Goal: Task Accomplishment & Management: Use online tool/utility

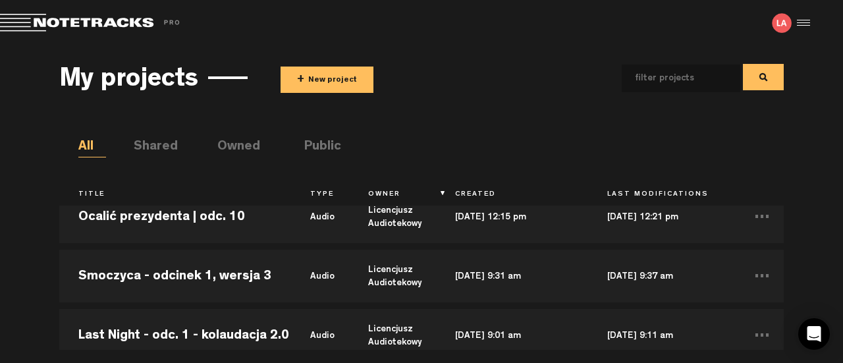
scroll to position [969, 0]
click at [162, 275] on td "Smoczyca - odcinek 1, wersja 3" at bounding box center [175, 277] width 232 height 59
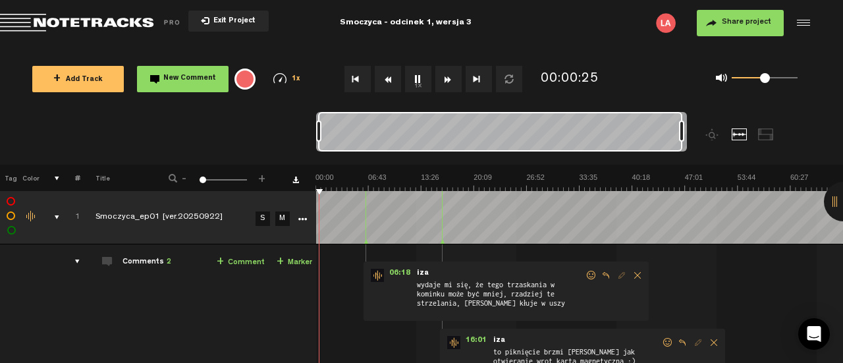
drag, startPoint x: 324, startPoint y: 129, endPoint x: 760, endPoint y: 107, distance: 436.7
click at [760, 46] on div "Loading... 100% + Add Track New Comment 1x 0.25x 0.5x 0.75x 1x 1.25x 1.5x 1.75x…" at bounding box center [421, 46] width 843 height 0
click at [619, 186] on img at bounding box center [580, 182] width 528 height 18
click at [679, 183] on img at bounding box center [580, 182] width 528 height 18
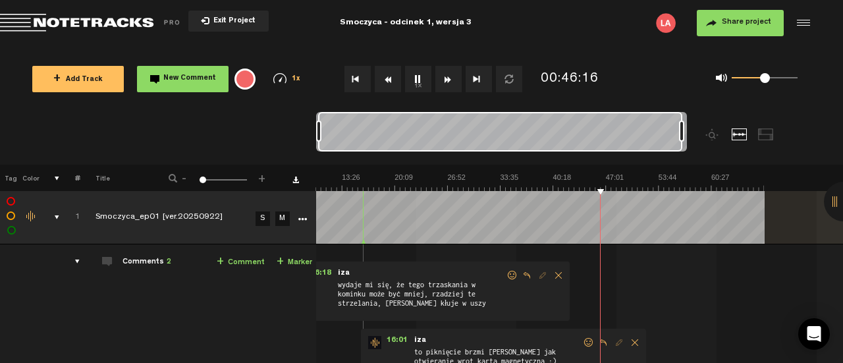
scroll to position [0, 1]
click at [660, 181] on img at bounding box center [501, 182] width 528 height 18
click at [665, 185] on img at bounding box center [501, 182] width 528 height 18
click at [658, 183] on img at bounding box center [501, 182] width 528 height 18
click at [652, 185] on img at bounding box center [501, 182] width 528 height 18
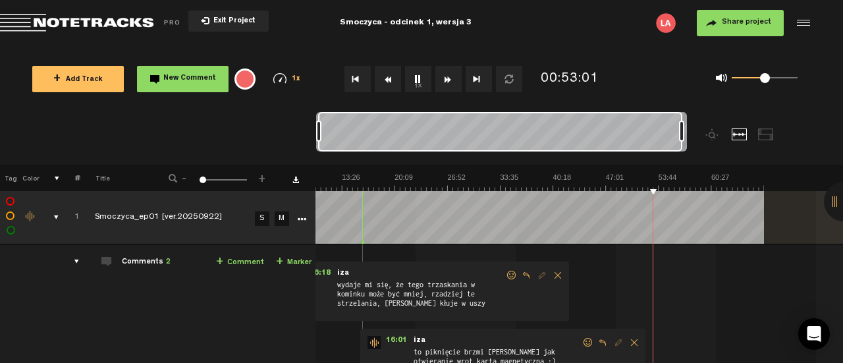
click at [658, 184] on img at bounding box center [501, 182] width 528 height 18
click at [697, 188] on img at bounding box center [501, 182] width 528 height 18
click at [720, 188] on img at bounding box center [501, 182] width 528 height 18
click at [743, 188] on img at bounding box center [501, 182] width 528 height 18
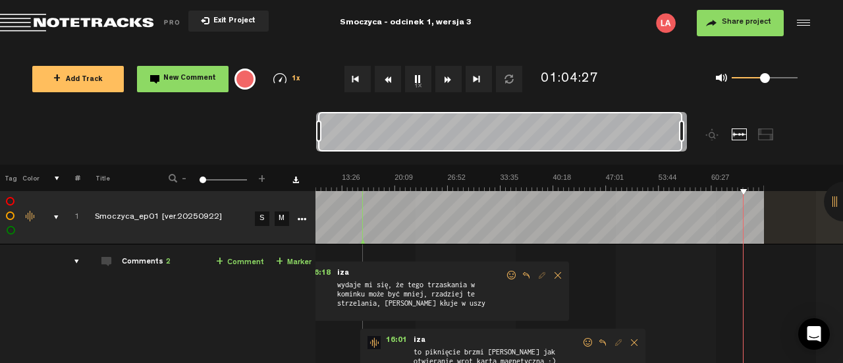
click at [400, 188] on img at bounding box center [501, 182] width 528 height 18
click at [434, 186] on img at bounding box center [501, 182] width 528 height 18
click at [451, 189] on img at bounding box center [501, 182] width 528 height 18
click at [444, 190] on img at bounding box center [501, 182] width 528 height 18
click at [444, 186] on img at bounding box center [501, 182] width 528 height 18
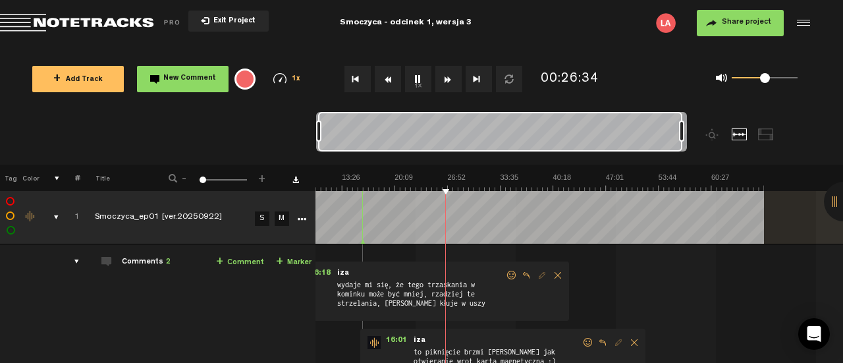
click at [457, 185] on img at bounding box center [501, 182] width 528 height 18
click at [444, 186] on img at bounding box center [501, 182] width 528 height 18
click at [450, 186] on img at bounding box center [501, 182] width 528 height 18
click at [468, 184] on img at bounding box center [501, 182] width 528 height 18
click at [447, 84] on button "Fast Forward" at bounding box center [449, 79] width 26 height 26
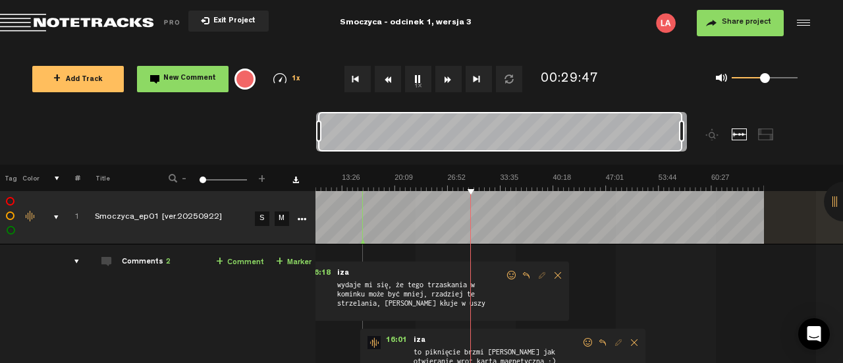
click at [447, 86] on button "Fast Forward" at bounding box center [449, 79] width 26 height 26
click at [456, 81] on button "Fast Forward" at bounding box center [449, 79] width 26 height 26
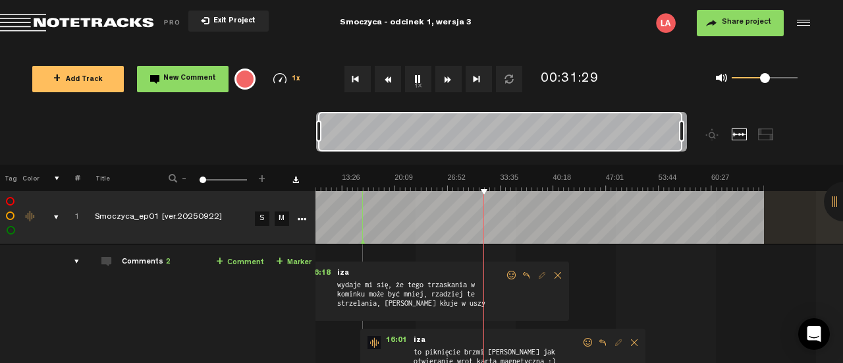
click at [456, 81] on button "Fast Forward" at bounding box center [449, 79] width 26 height 26
click at [453, 78] on button "Fast Forward" at bounding box center [449, 79] width 26 height 26
click at [495, 188] on img at bounding box center [501, 182] width 528 height 18
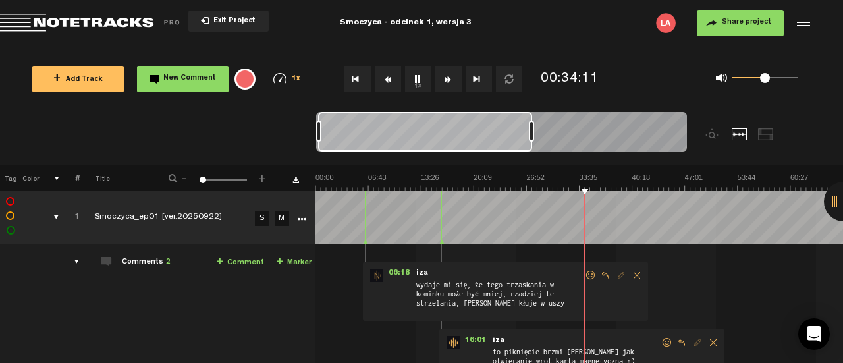
drag, startPoint x: 682, startPoint y: 134, endPoint x: 532, endPoint y: 139, distance: 149.7
click at [532, 139] on div at bounding box center [531, 131] width 5 height 21
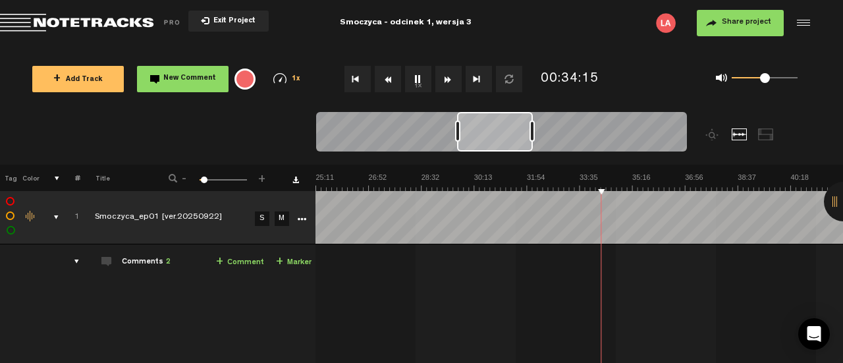
drag, startPoint x: 318, startPoint y: 134, endPoint x: 456, endPoint y: 136, distance: 138.4
click at [456, 136] on div at bounding box center [457, 131] width 5 height 21
click at [430, 184] on img at bounding box center [583, 182] width 2111 height 18
click at [478, 188] on img at bounding box center [583, 182] width 2111 height 18
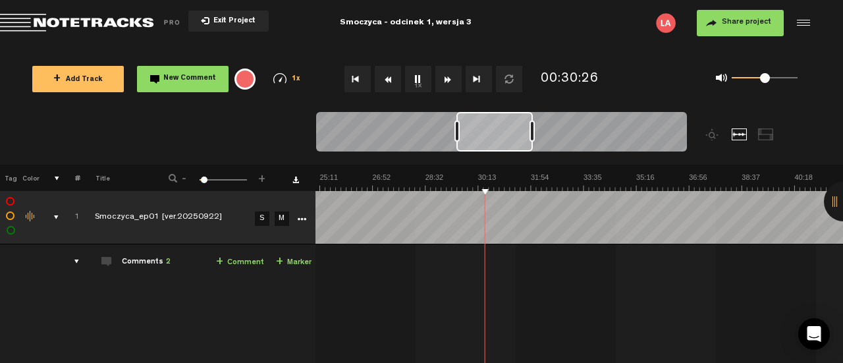
click at [502, 186] on img at bounding box center [583, 182] width 2111 height 18
click at [517, 186] on img at bounding box center [583, 182] width 2111 height 18
click at [529, 188] on img at bounding box center [583, 182] width 2111 height 18
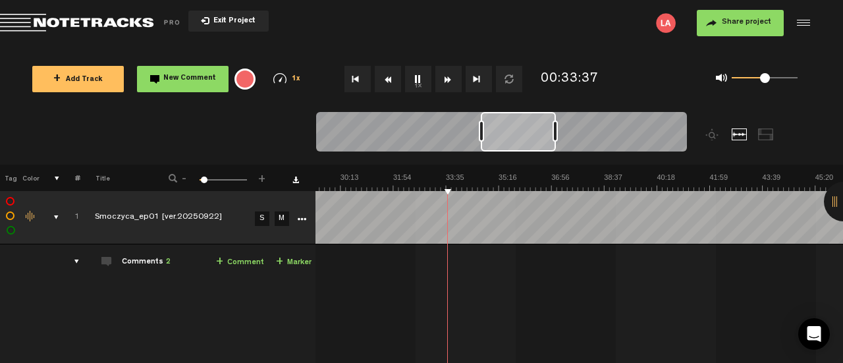
scroll to position [0, 925]
click at [439, 185] on img at bounding box center [446, 182] width 2111 height 18
click at [449, 81] on button "Fast Forward" at bounding box center [449, 79] width 26 height 26
click at [387, 78] on button "Rewind" at bounding box center [388, 79] width 26 height 26
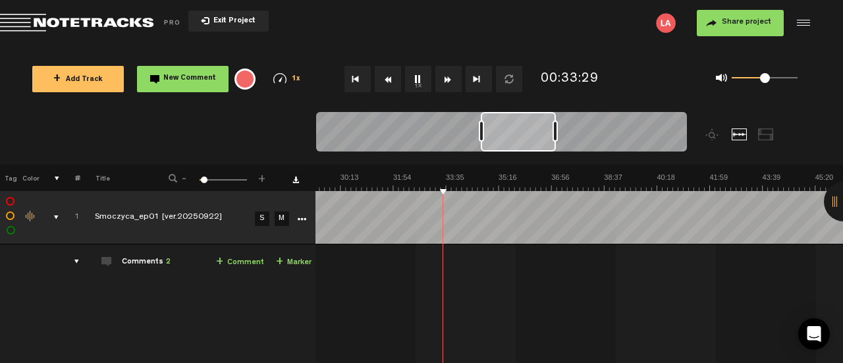
click at [387, 78] on button "Rewind" at bounding box center [388, 79] width 26 height 26
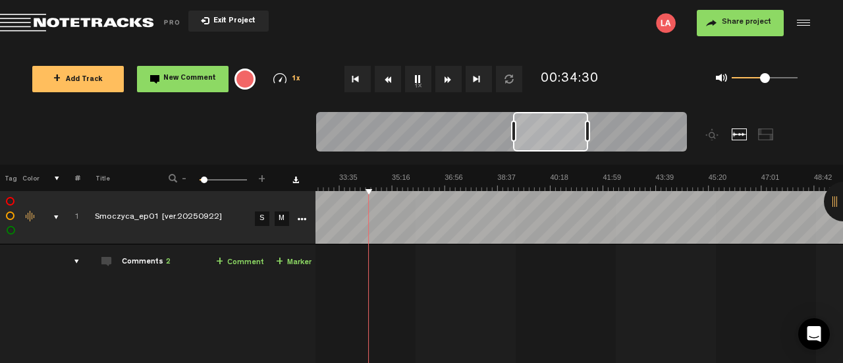
scroll to position [0, 11]
click at [394, 186] on img at bounding box center [339, 182] width 2111 height 18
click at [588, 189] on img at bounding box center [339, 182] width 2111 height 18
click at [561, 186] on img at bounding box center [339, 182] width 2111 height 18
click at [559, 186] on img at bounding box center [339, 182] width 2111 height 18
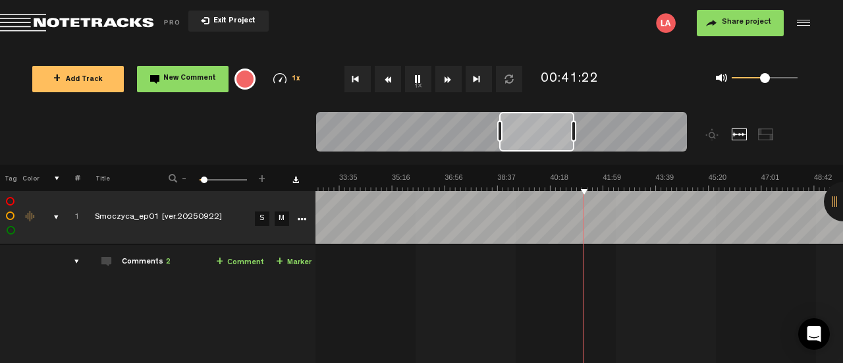
click at [623, 184] on img at bounding box center [339, 182] width 2111 height 18
click at [684, 184] on img at bounding box center [339, 182] width 2111 height 18
click at [764, 188] on img at bounding box center [339, 182] width 2111 height 18
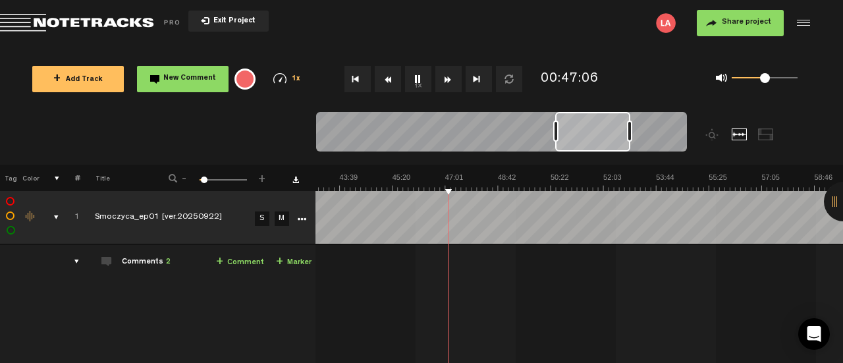
scroll to position [0, 1427]
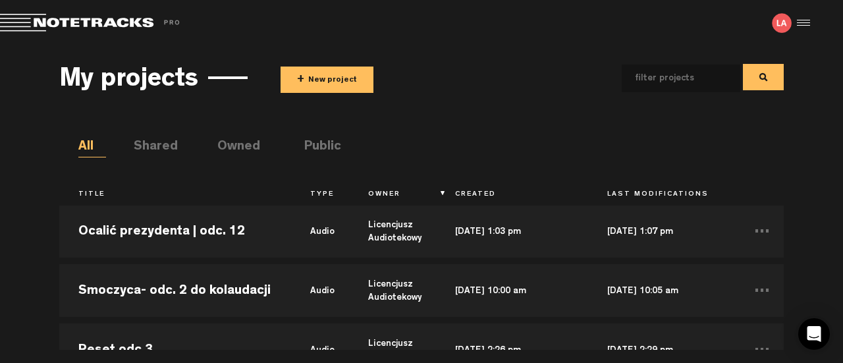
scroll to position [664, 0]
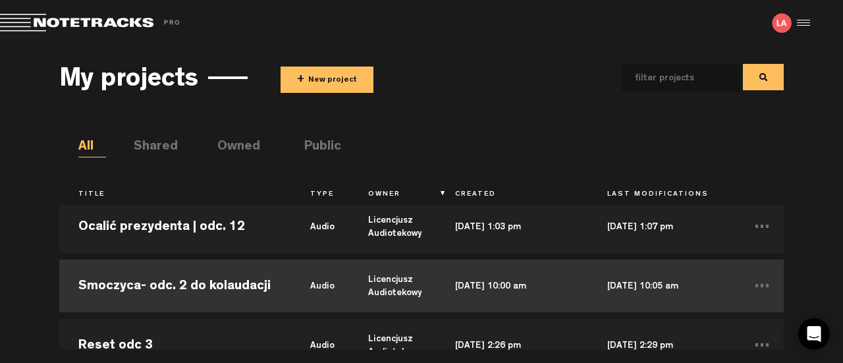
click at [259, 284] on td "Smoczyca- odc. 2 do kolaudacji" at bounding box center [175, 285] width 232 height 59
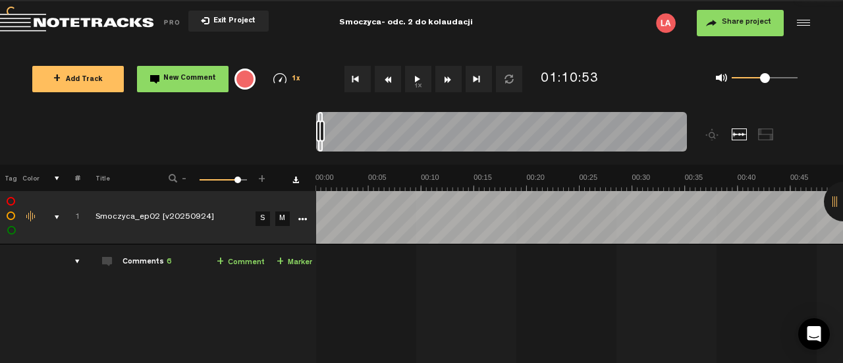
scroll to position [0, 44620]
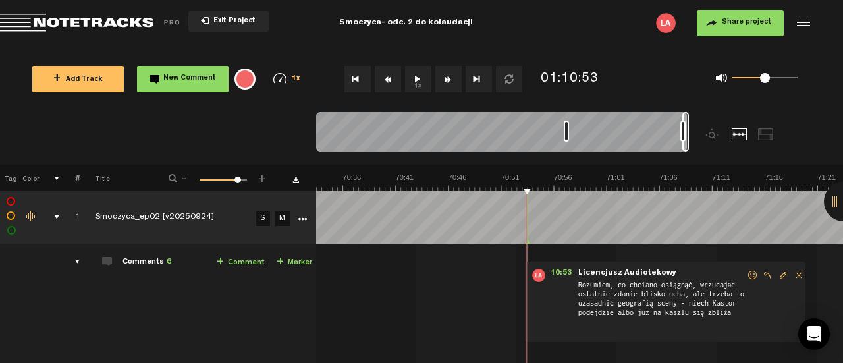
drag, startPoint x: 684, startPoint y: 130, endPoint x: 564, endPoint y: 140, distance: 120.3
click at [564, 140] on div at bounding box center [566, 131] width 5 height 21
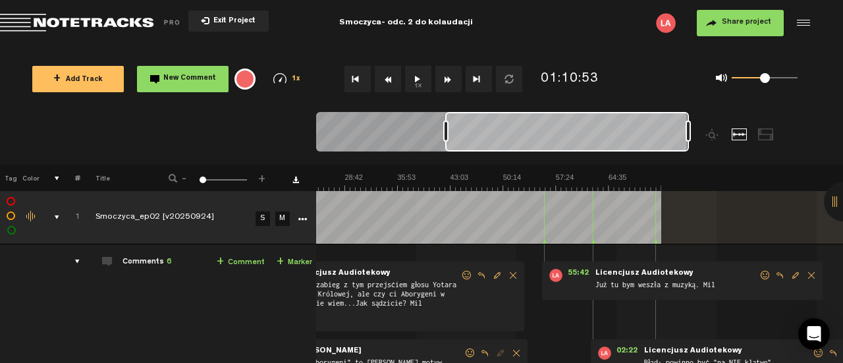
drag, startPoint x: 681, startPoint y: 134, endPoint x: 444, endPoint y: 157, distance: 238.2
click at [444, 157] on div at bounding box center [548, 138] width 464 height 53
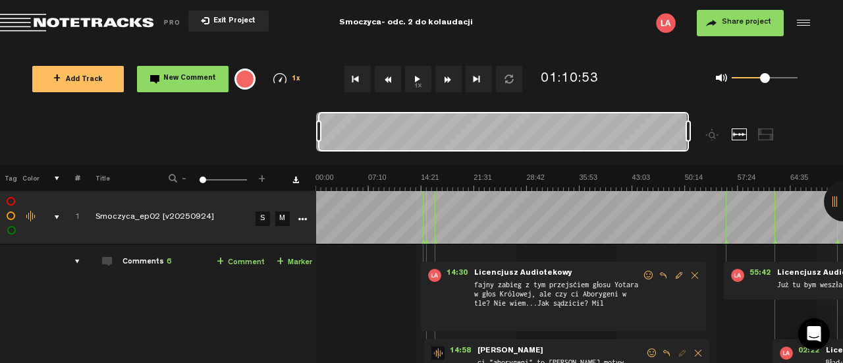
scroll to position [0, 0]
drag, startPoint x: 446, startPoint y: 131, endPoint x: 277, endPoint y: 152, distance: 170.6
click at [277, 152] on nt-zoom-navigation-bar at bounding box center [421, 138] width 843 height 53
click at [329, 187] on img at bounding box center [580, 182] width 528 height 18
click at [345, 185] on img at bounding box center [580, 182] width 528 height 18
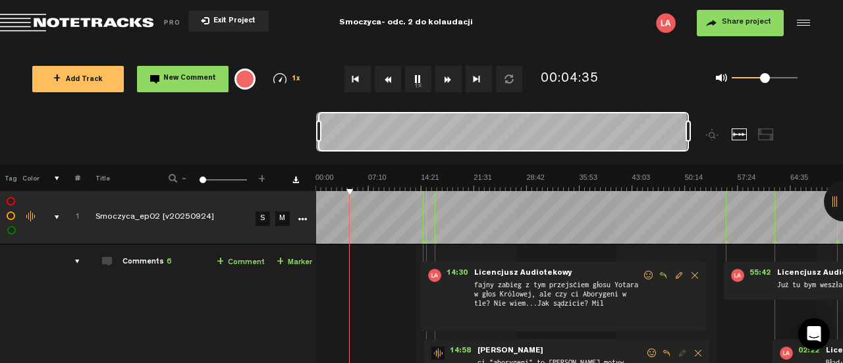
click at [385, 86] on button "Rewind" at bounding box center [388, 79] width 26 height 26
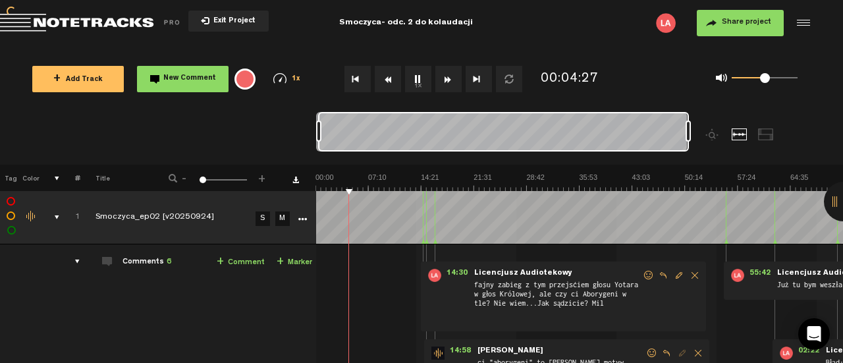
click at [385, 86] on button "Rewind" at bounding box center [388, 79] width 26 height 26
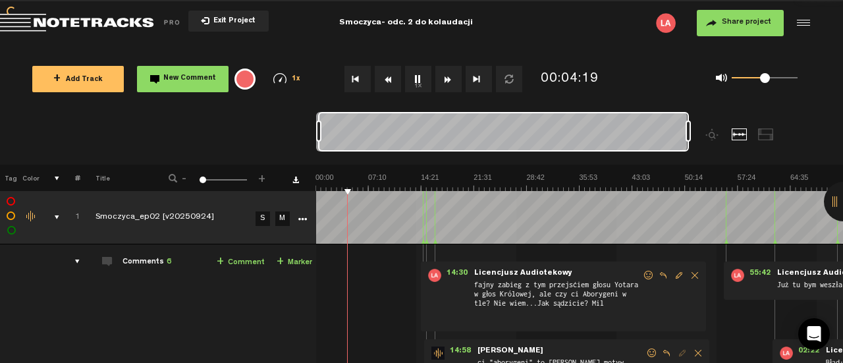
click at [385, 86] on button "Rewind" at bounding box center [388, 79] width 26 height 26
click at [386, 80] on button "Rewind" at bounding box center [388, 79] width 26 height 26
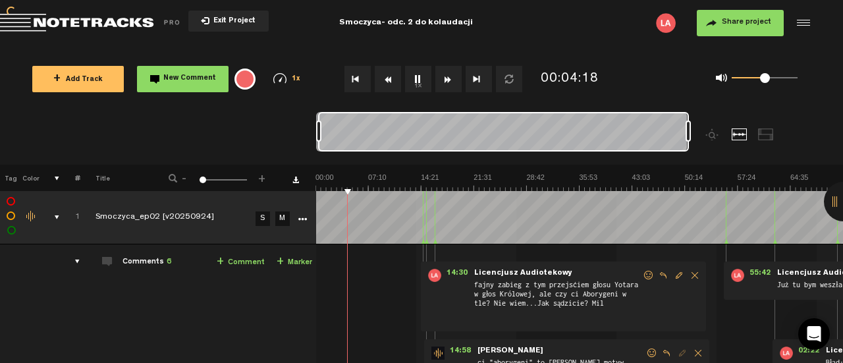
click at [386, 80] on button "Rewind" at bounding box center [388, 79] width 26 height 26
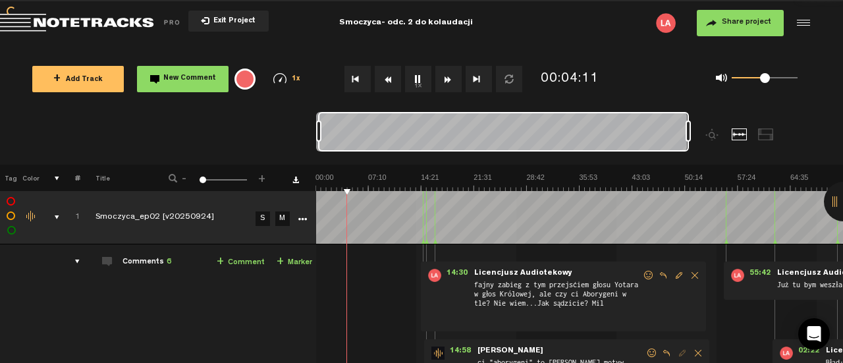
click at [386, 80] on button "Rewind" at bounding box center [388, 79] width 26 height 26
click at [419, 81] on button "1x" at bounding box center [418, 79] width 26 height 26
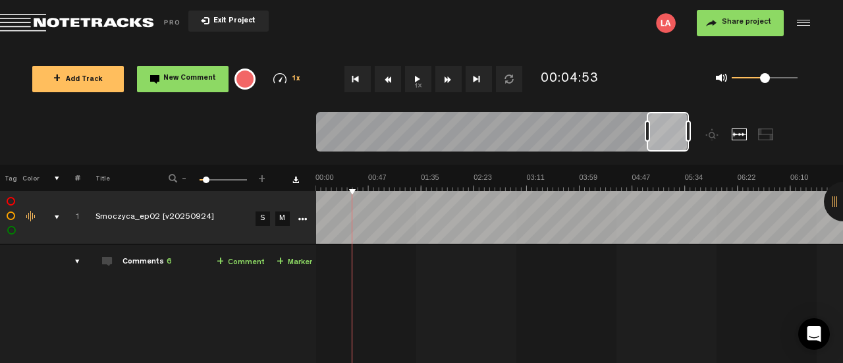
drag, startPoint x: 319, startPoint y: 131, endPoint x: 648, endPoint y: 119, distance: 329.0
click at [648, 119] on div at bounding box center [501, 134] width 371 height 44
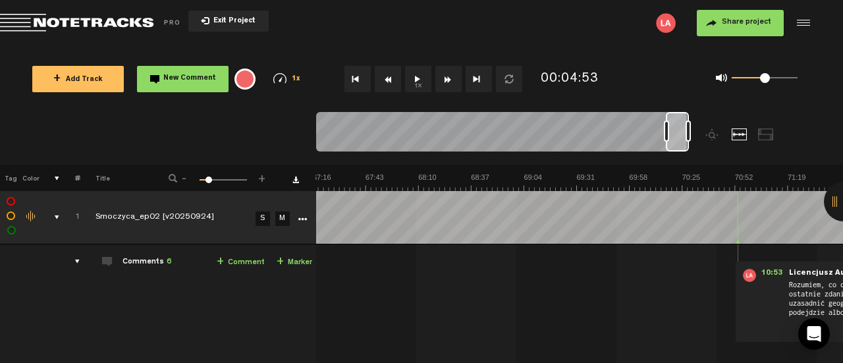
scroll to position [0, 7919]
drag, startPoint x: 648, startPoint y: 134, endPoint x: 667, endPoint y: 130, distance: 19.4
click at [667, 130] on div at bounding box center [666, 131] width 5 height 21
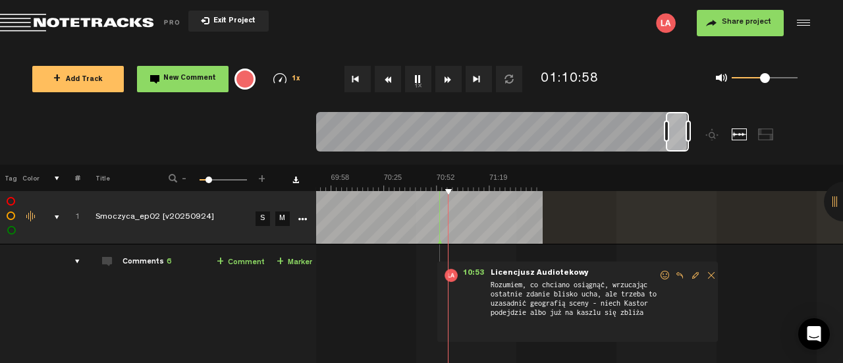
scroll to position [0, 8297]
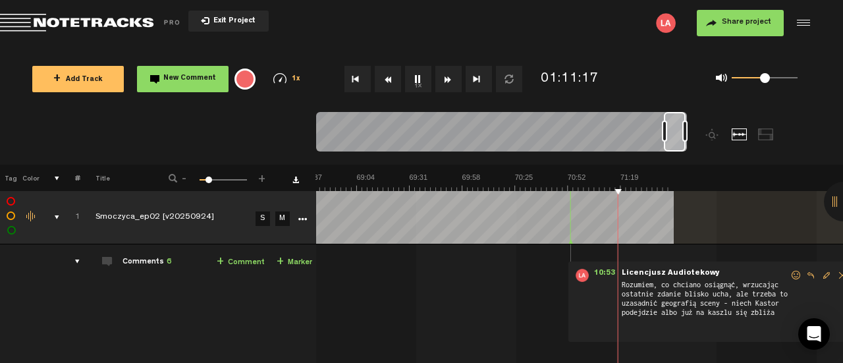
scroll to position [0, 8165]
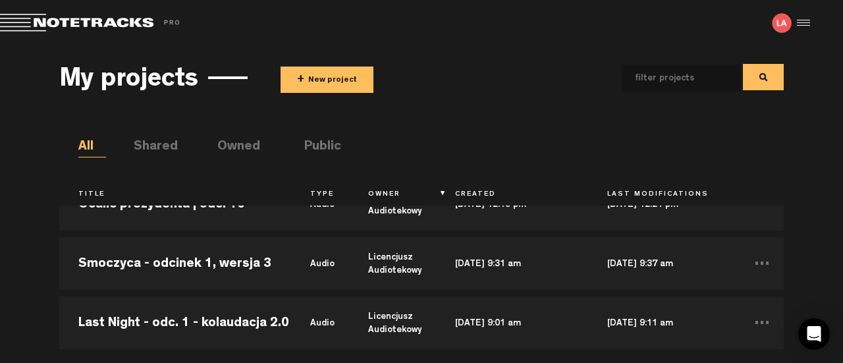
scroll to position [1098, 0]
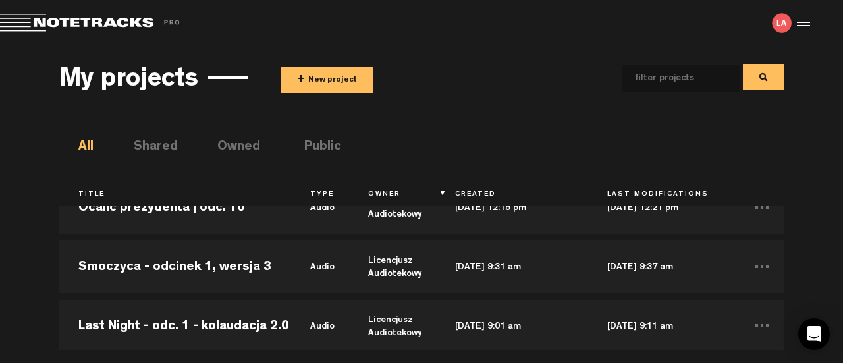
click at [257, 267] on td "Smoczyca - odcinek 1, wersja 3" at bounding box center [175, 266] width 232 height 59
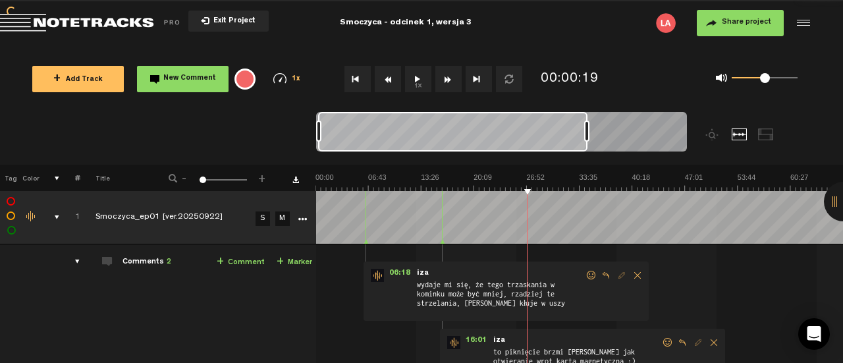
drag, startPoint x: 324, startPoint y: 126, endPoint x: 589, endPoint y: 124, distance: 264.9
click at [590, 124] on div at bounding box center [586, 131] width 5 height 21
click at [436, 184] on img at bounding box center [580, 182] width 528 height 18
click at [523, 189] on img at bounding box center [580, 182] width 528 height 18
click at [579, 186] on img at bounding box center [580, 182] width 528 height 18
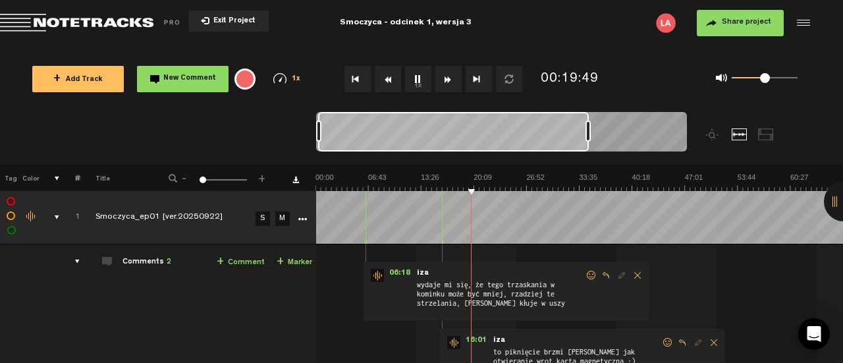
click at [451, 189] on img at bounding box center [580, 182] width 528 height 18
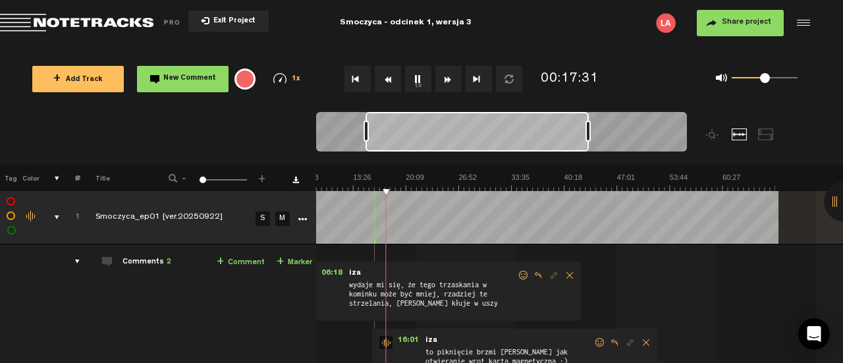
scroll to position [0, 69]
drag, startPoint x: 319, startPoint y: 130, endPoint x: 367, endPoint y: 127, distance: 48.3
click at [367, 127] on div at bounding box center [366, 131] width 5 height 21
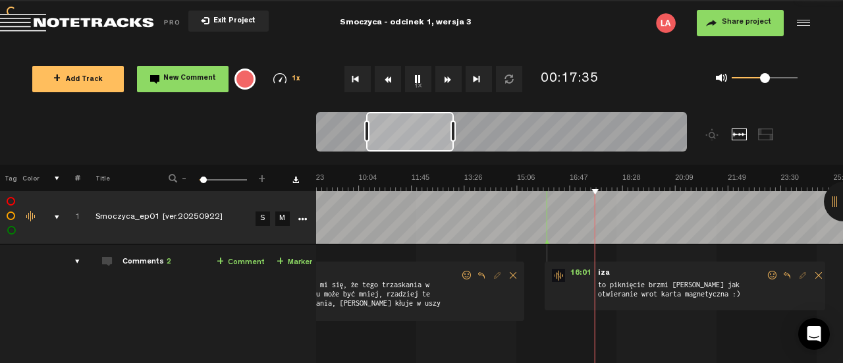
scroll to position [0, 273]
drag, startPoint x: 588, startPoint y: 136, endPoint x: 451, endPoint y: 140, distance: 136.4
click at [451, 140] on div at bounding box center [451, 131] width 5 height 21
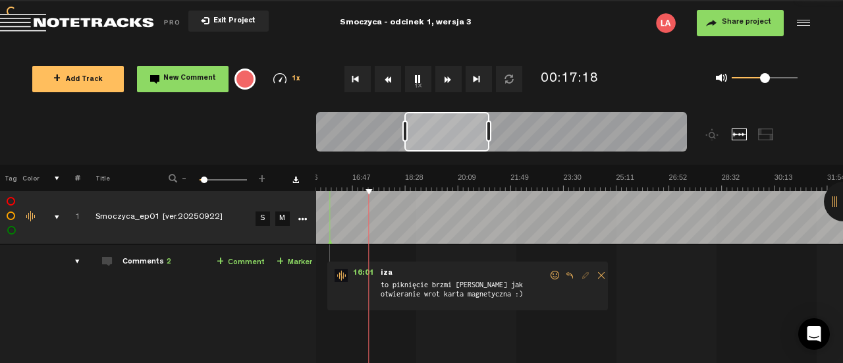
scroll to position [0, 411]
